Goal: Information Seeking & Learning: Find specific fact

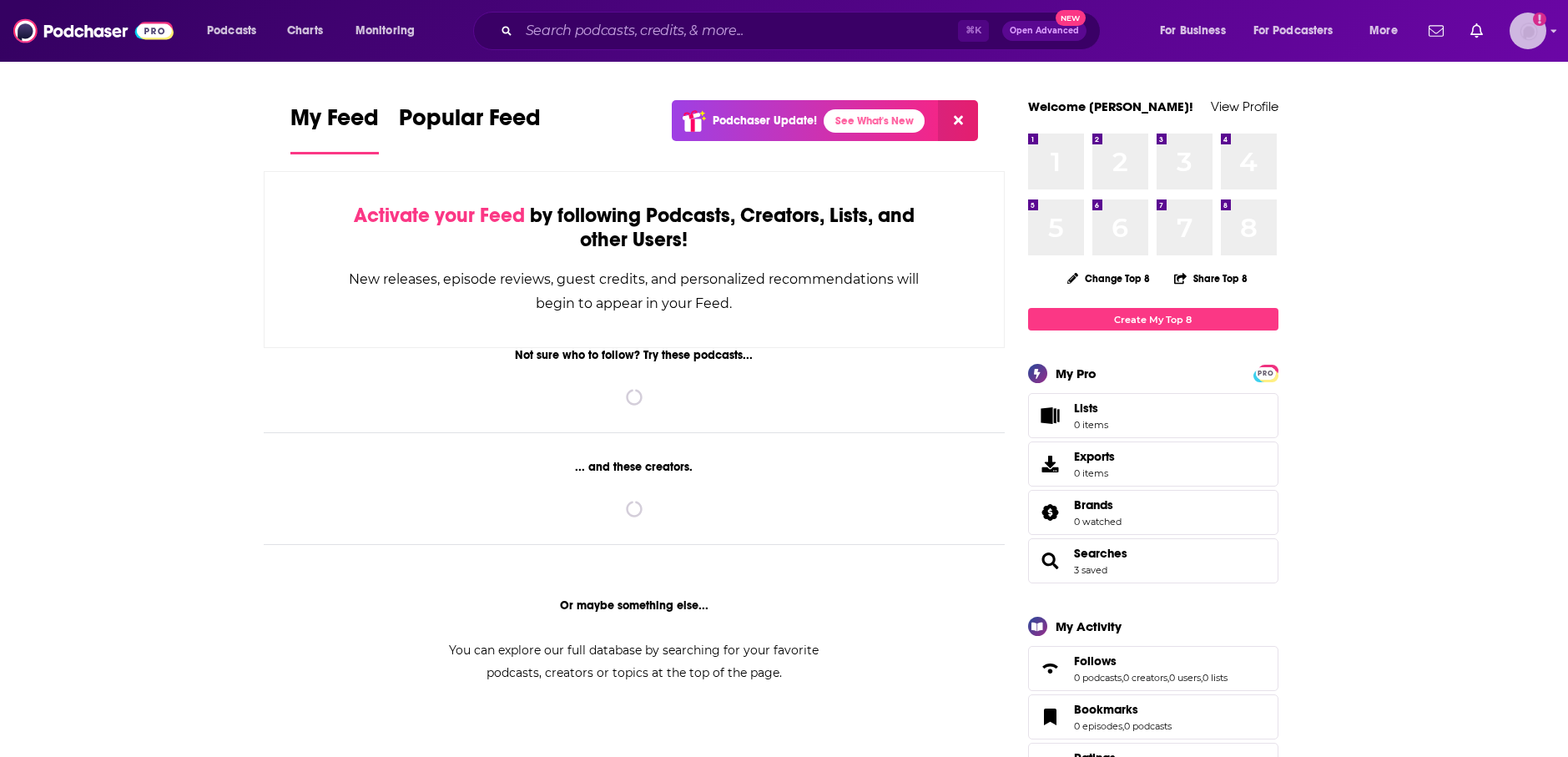
click at [1527, 33] on img "Logged in as KellyG" at bounding box center [1528, 31] width 37 height 37
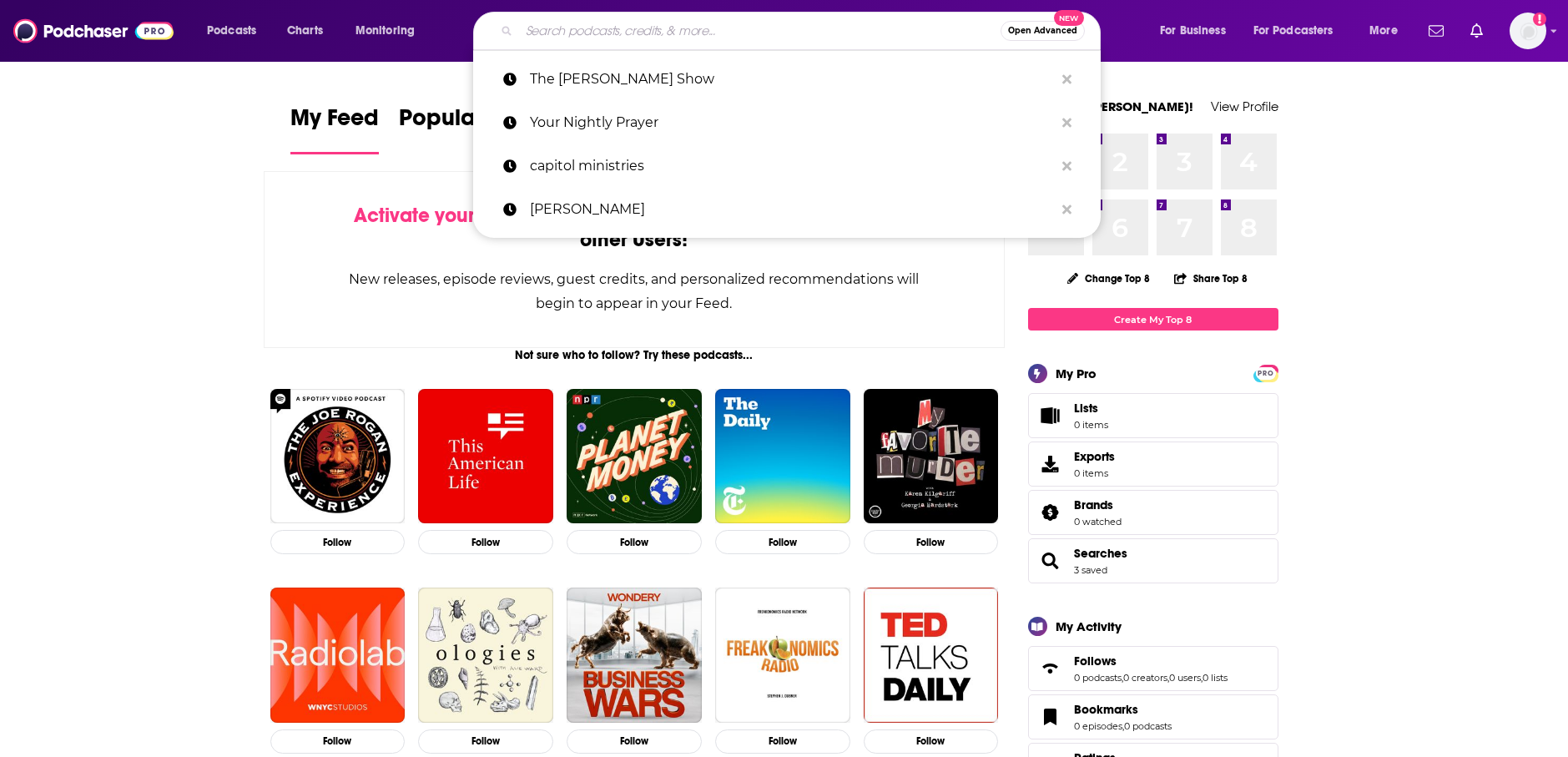
click at [635, 35] on input "Search podcasts, credits, & more..." at bounding box center [760, 31] width 482 height 27
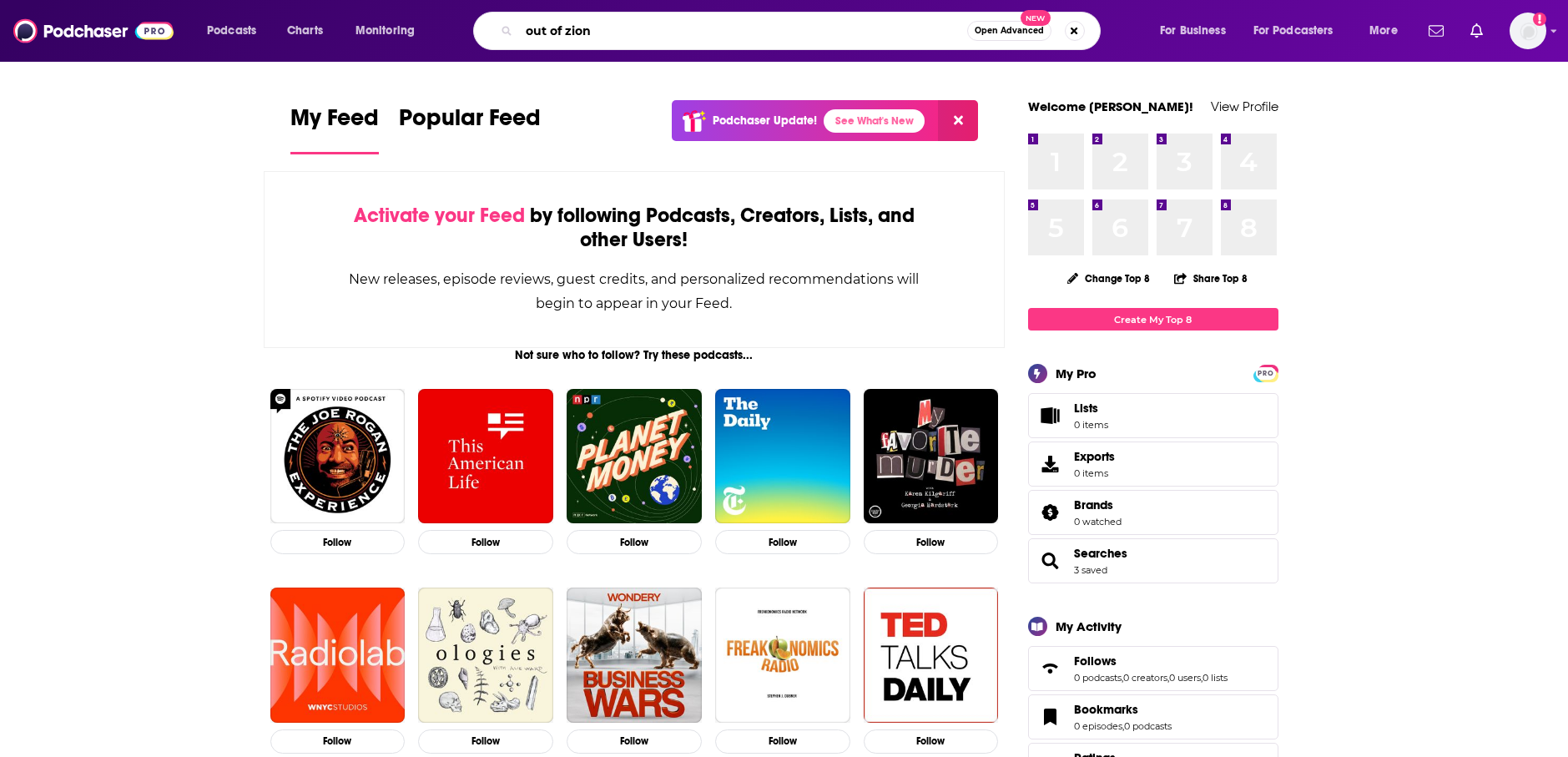
type input "out of zion"
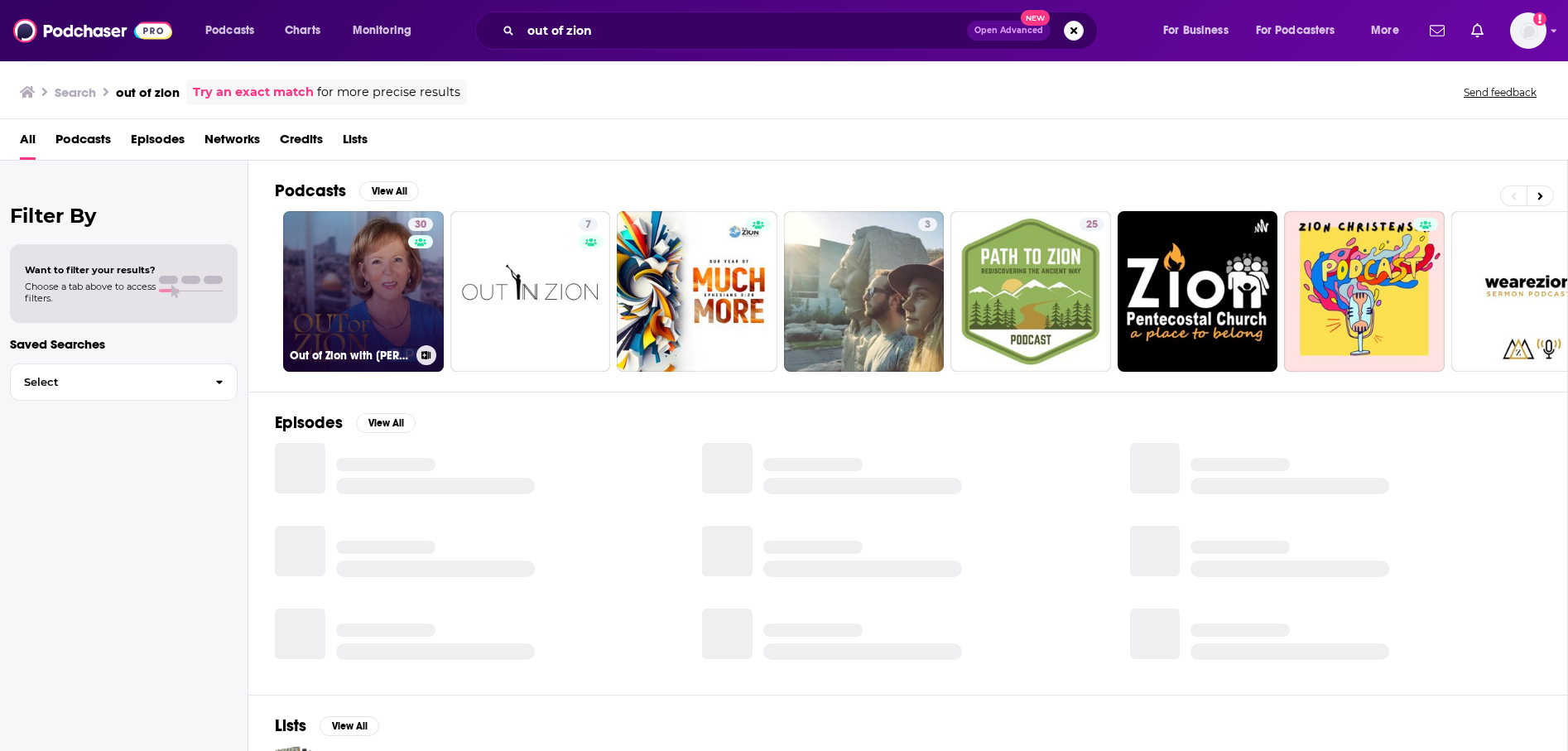
click at [349, 291] on link "30 Out of Zion with [PERSON_NAME]" at bounding box center [363, 291] width 160 height 160
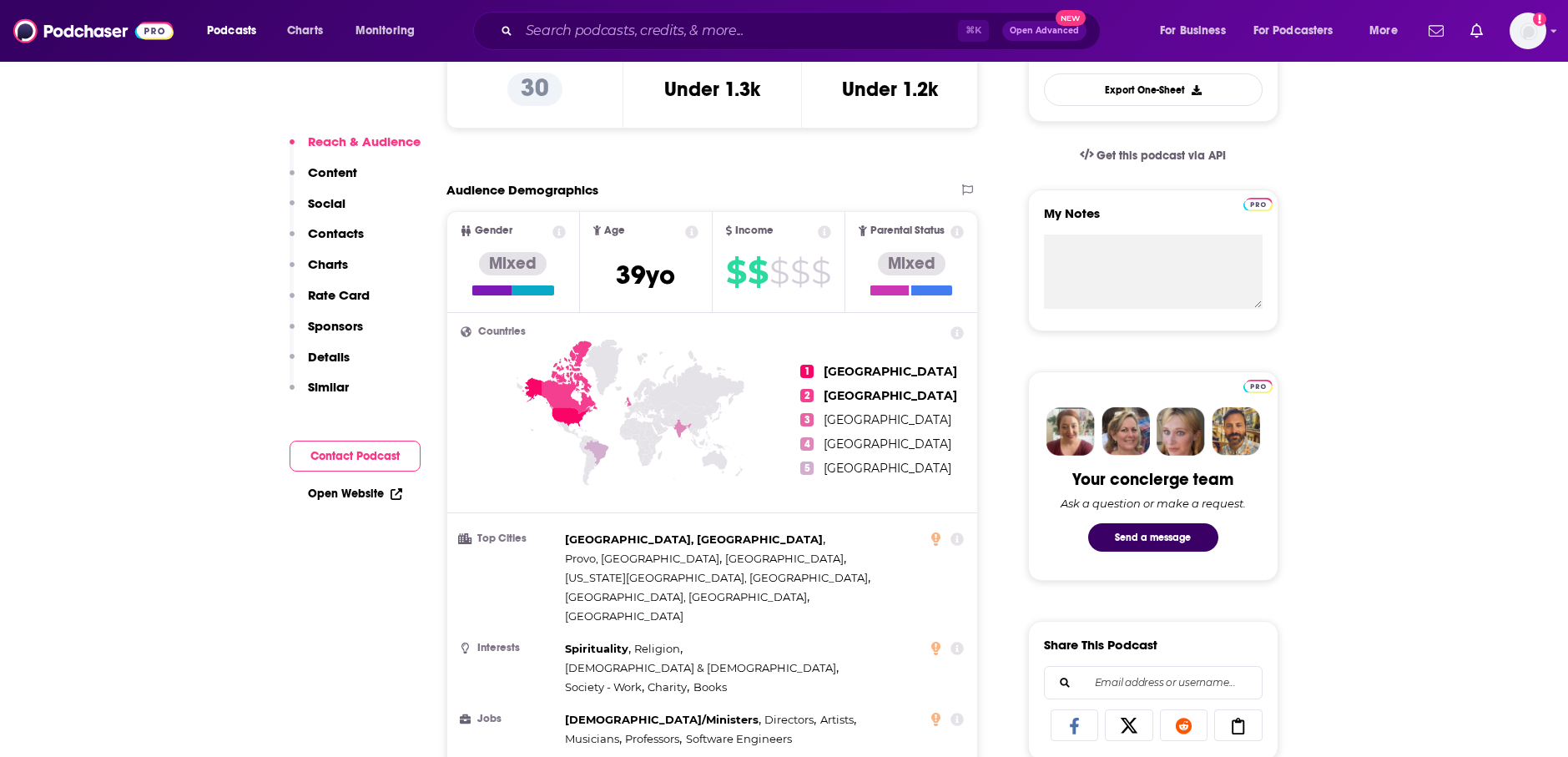
scroll to position [833, 0]
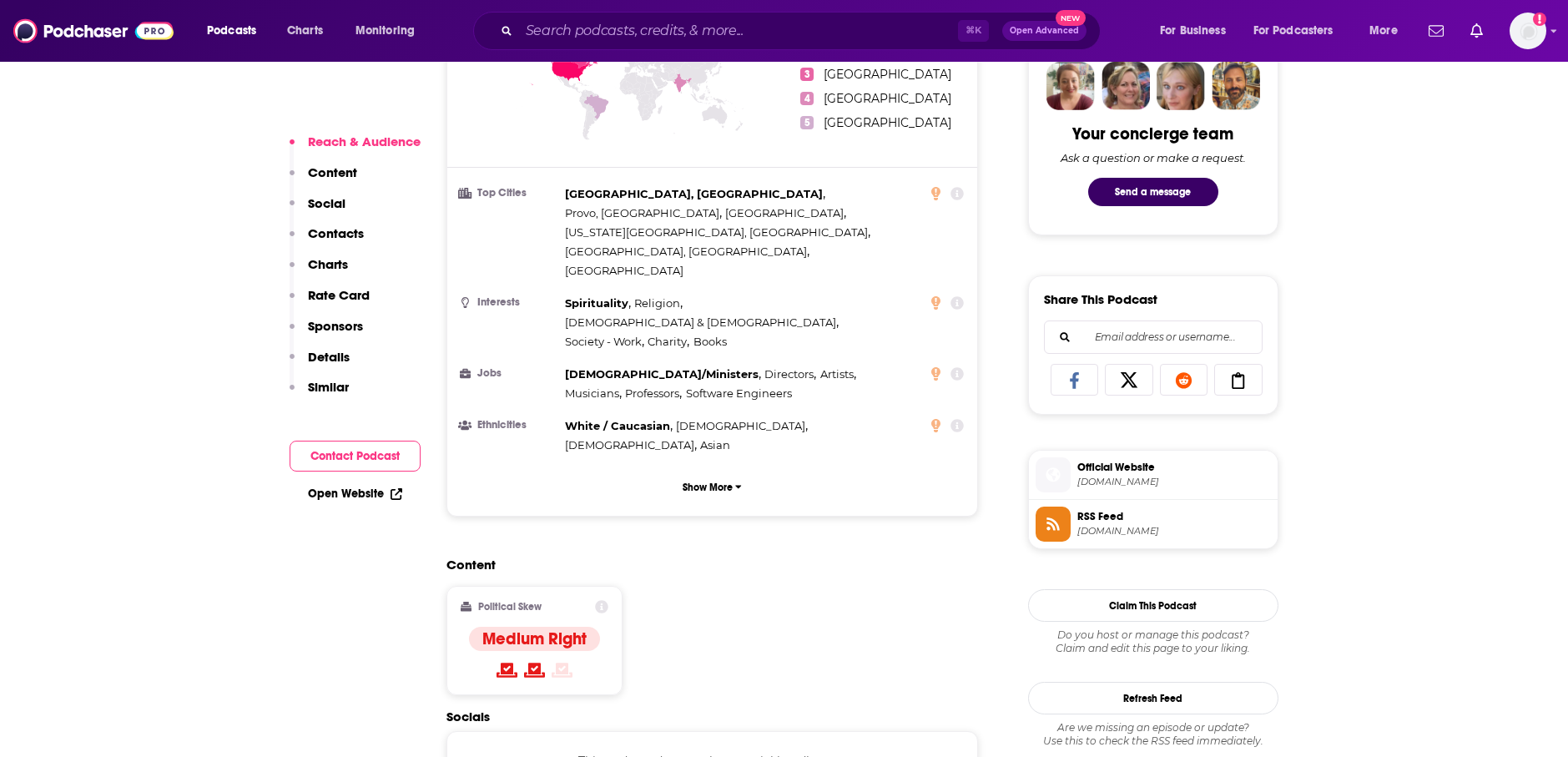
click at [1113, 523] on span "RSS Feed" at bounding box center [1175, 516] width 194 height 15
